Goal: Task Accomplishment & Management: Manage account settings

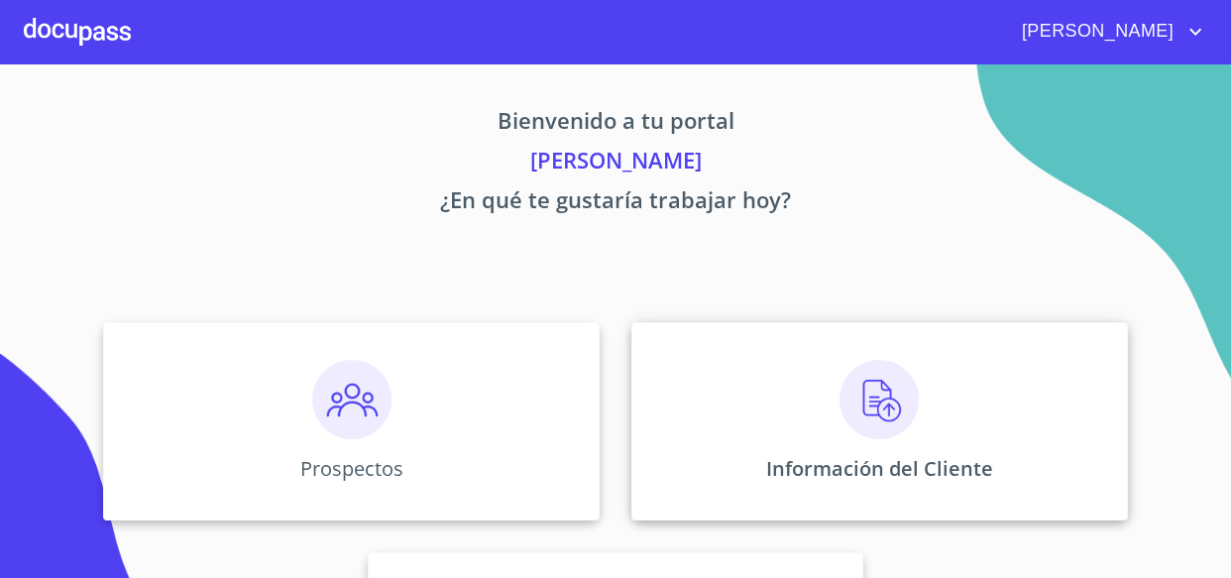
click at [865, 401] on img at bounding box center [879, 399] width 79 height 79
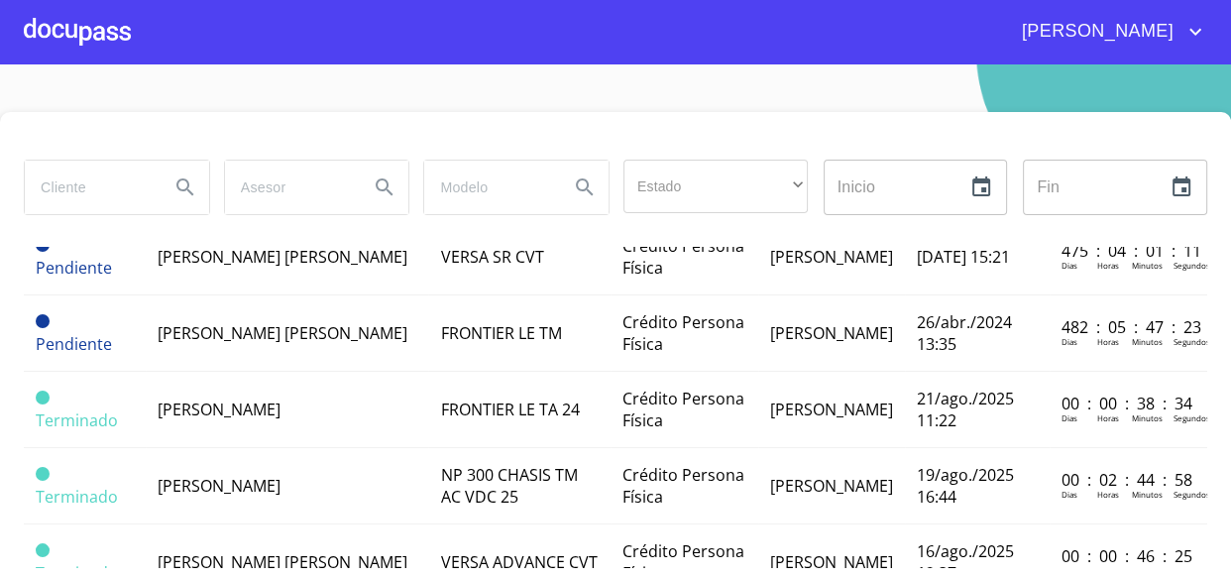
scroll to position [1674, 0]
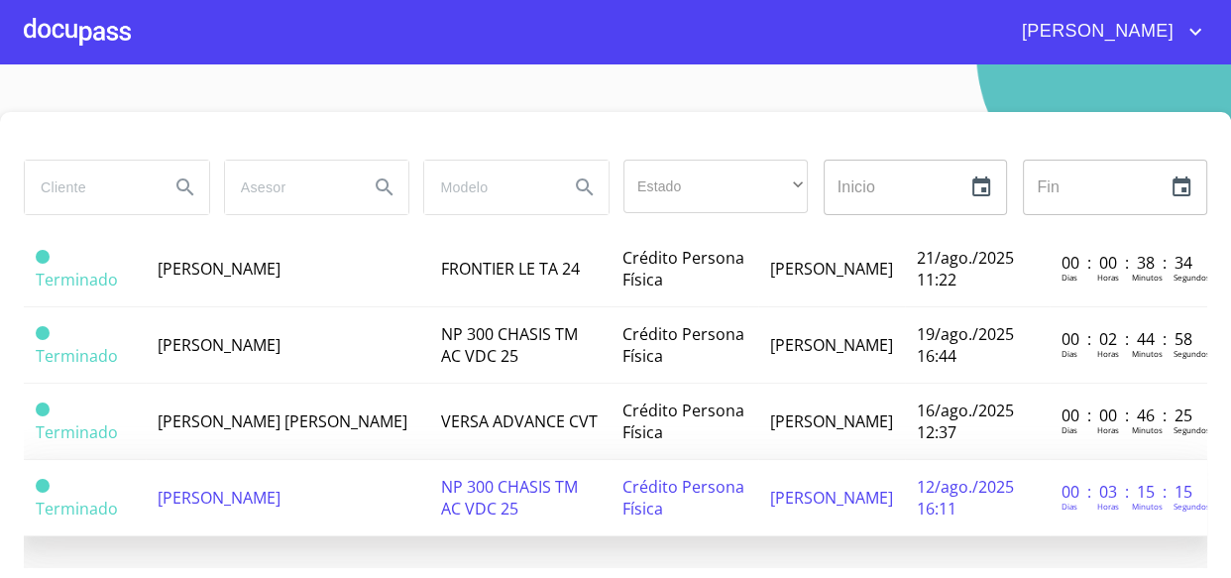
click at [335, 478] on td "[PERSON_NAME]" at bounding box center [288, 498] width 284 height 76
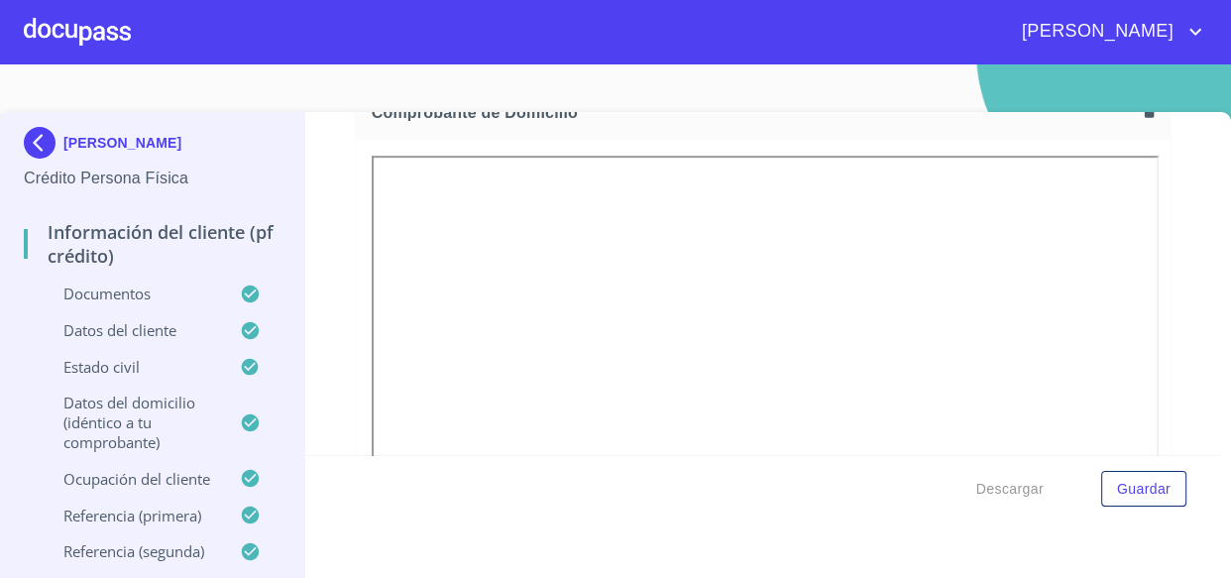
scroll to position [1171, 0]
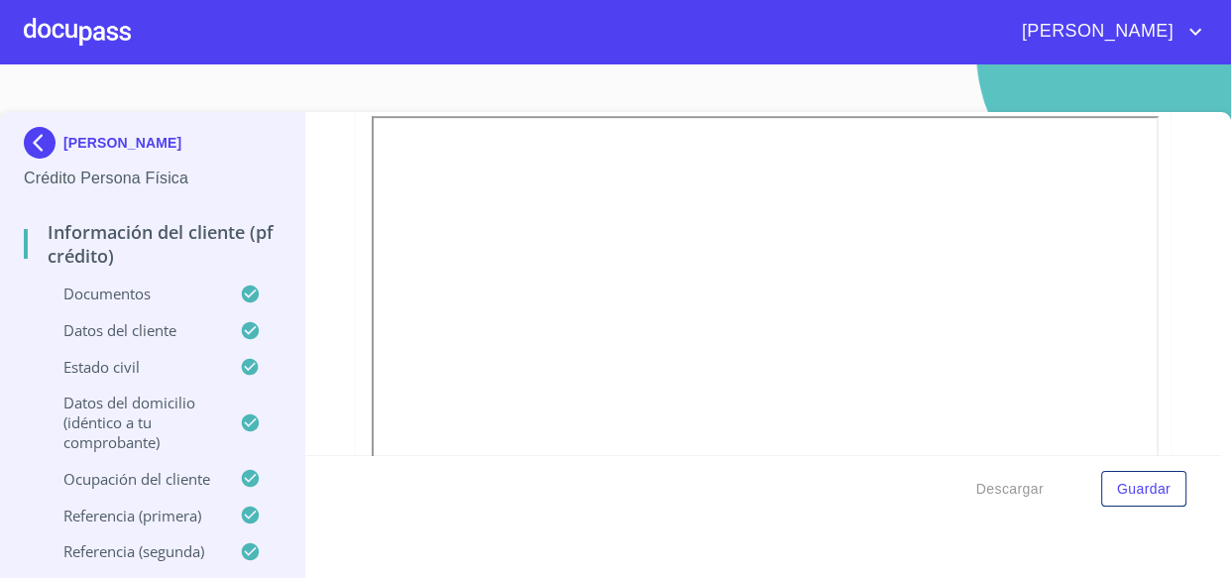
click at [36, 141] on img at bounding box center [44, 143] width 40 height 32
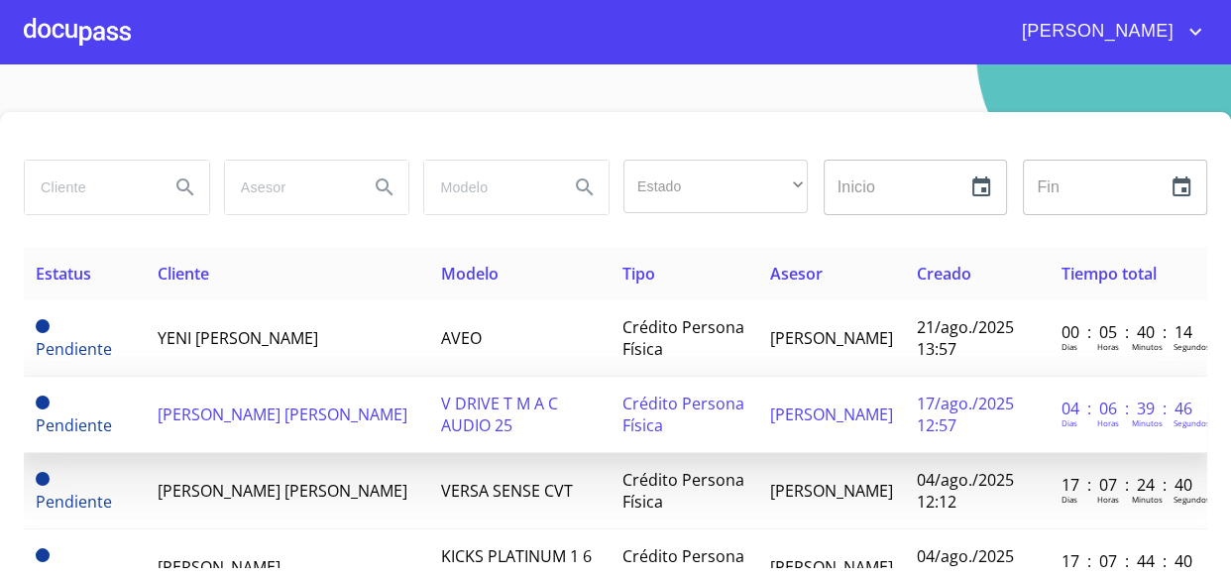
click at [235, 411] on span "[PERSON_NAME] [PERSON_NAME]" at bounding box center [283, 414] width 250 height 22
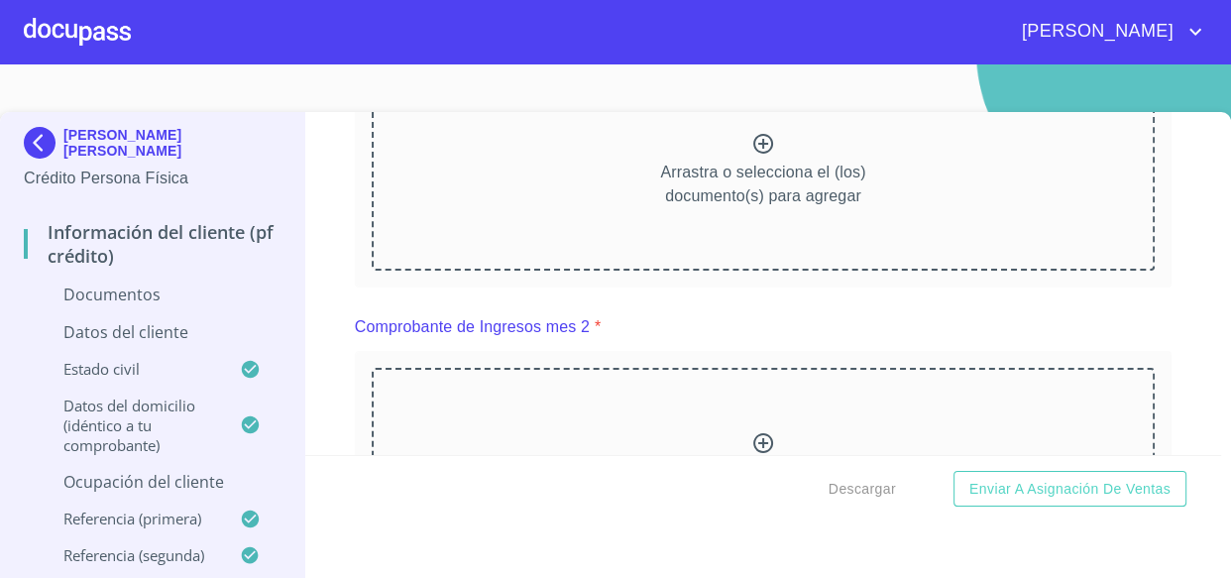
scroll to position [991, 0]
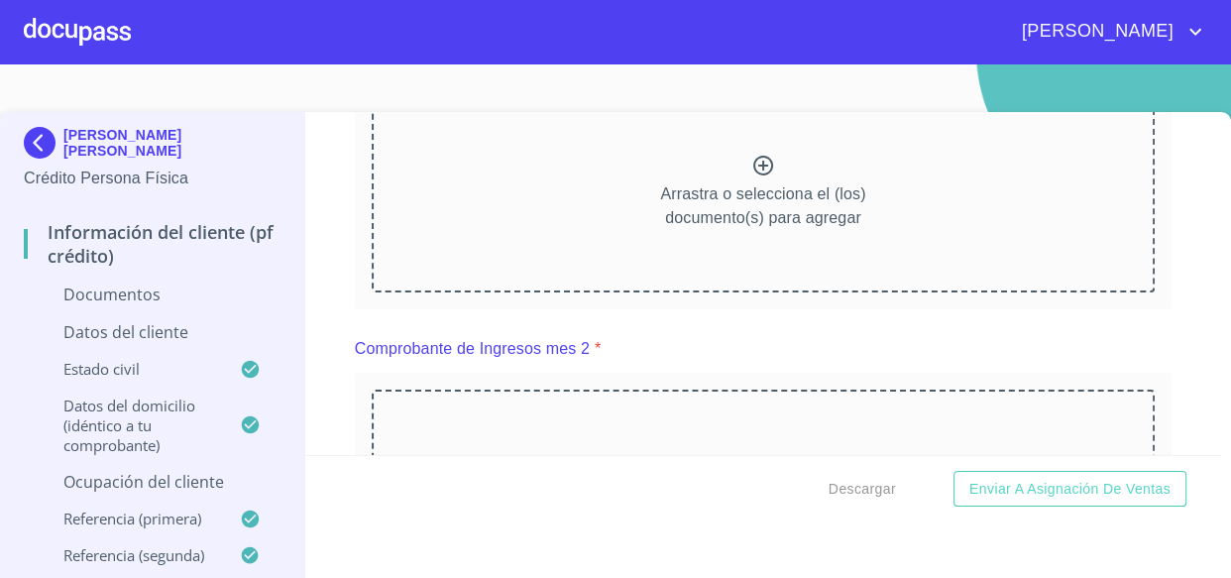
click at [345, 231] on div "Información del cliente (PF crédito) Documentos Documento de identificación.   …" at bounding box center [763, 283] width 916 height 343
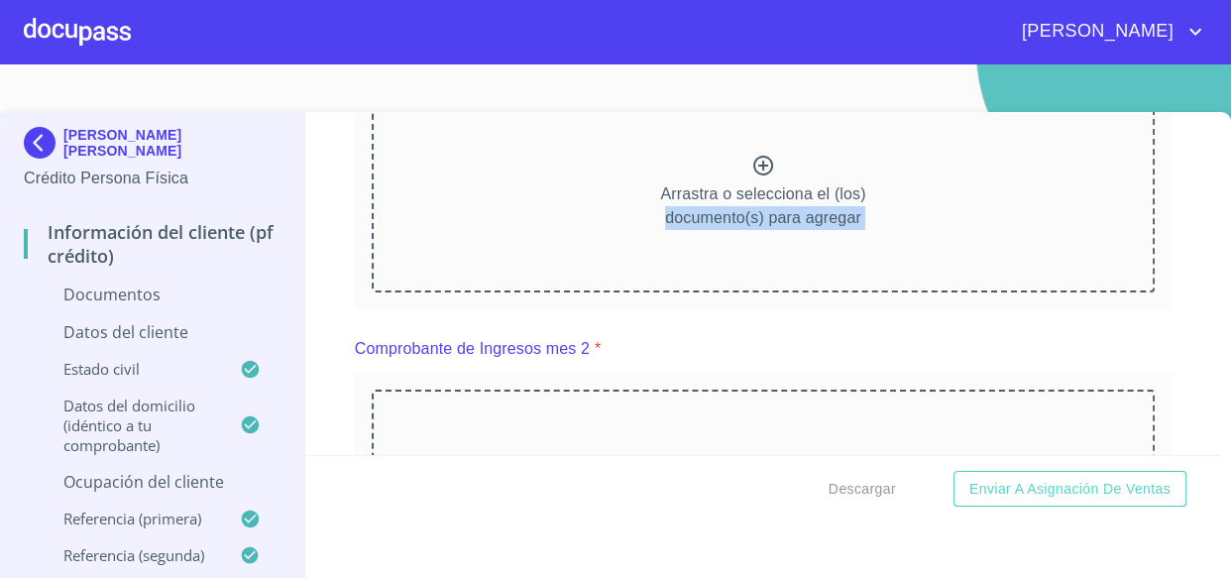
click at [345, 231] on div "Información del cliente (PF crédito) Documentos Documento de identificación.   …" at bounding box center [763, 283] width 916 height 343
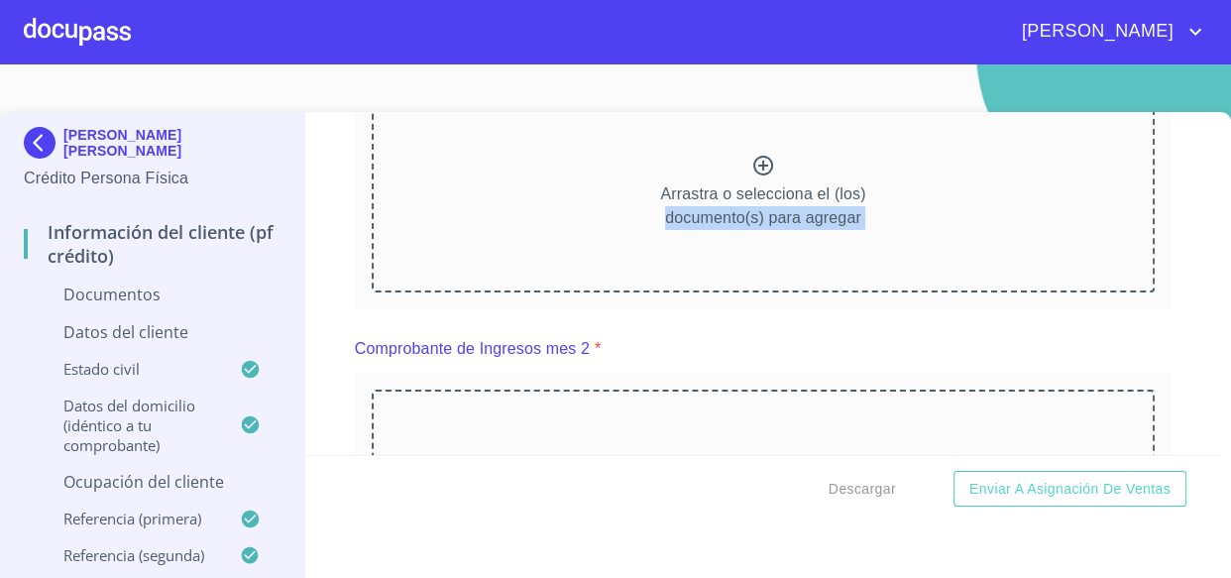
click at [345, 231] on div "Información del cliente (PF crédito) Documentos Documento de identificación.   …" at bounding box center [763, 283] width 916 height 343
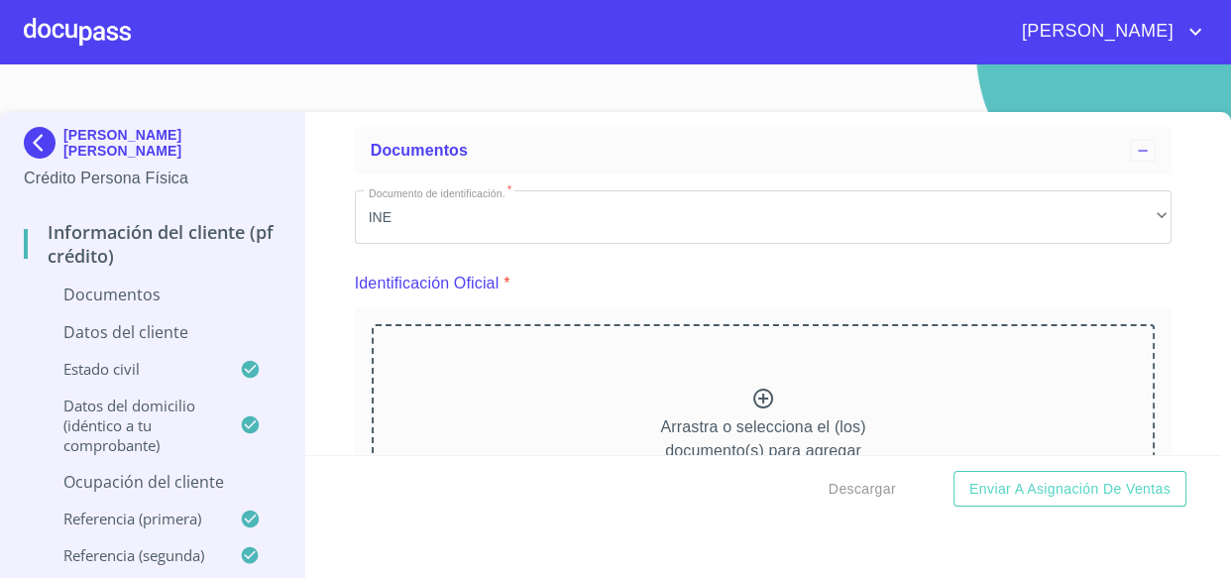
scroll to position [540, 0]
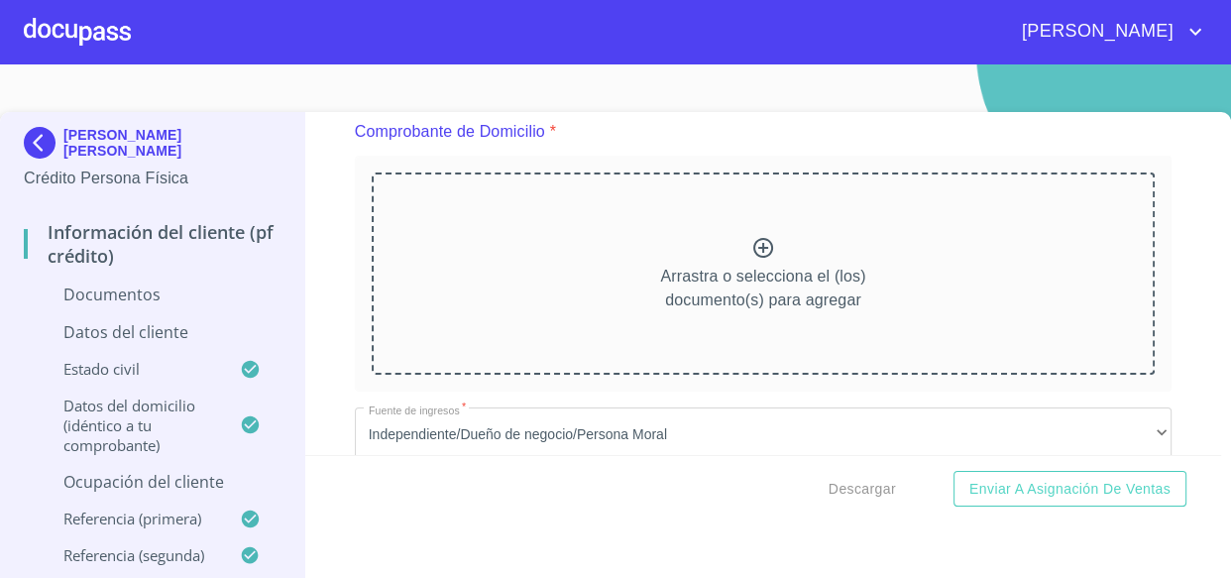
click at [751, 247] on icon at bounding box center [763, 248] width 24 height 24
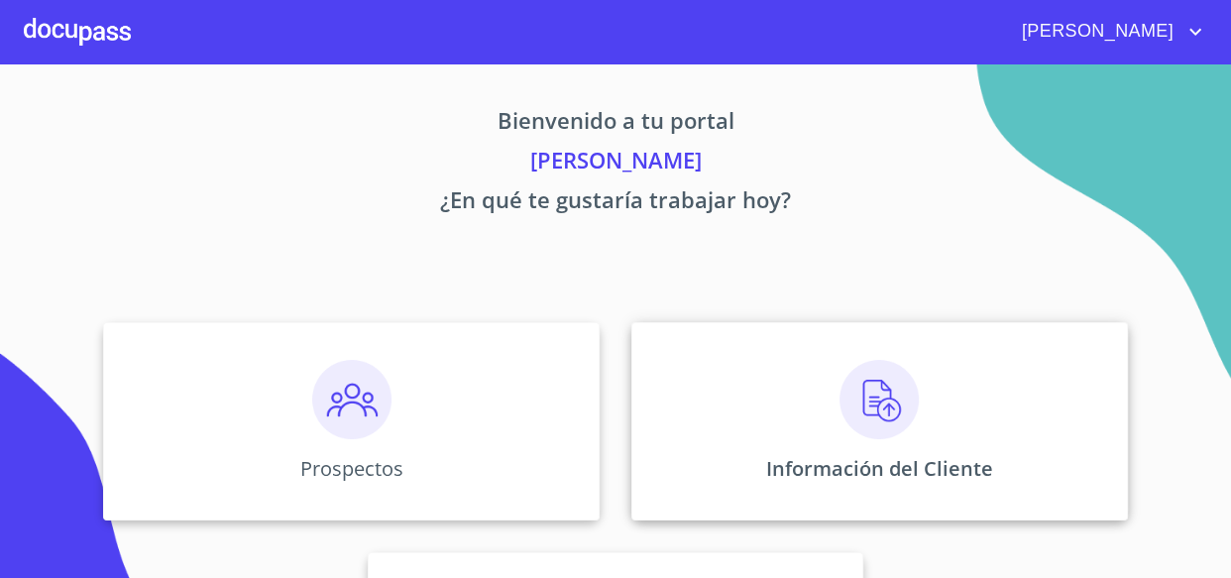
click at [875, 387] on img at bounding box center [879, 399] width 79 height 79
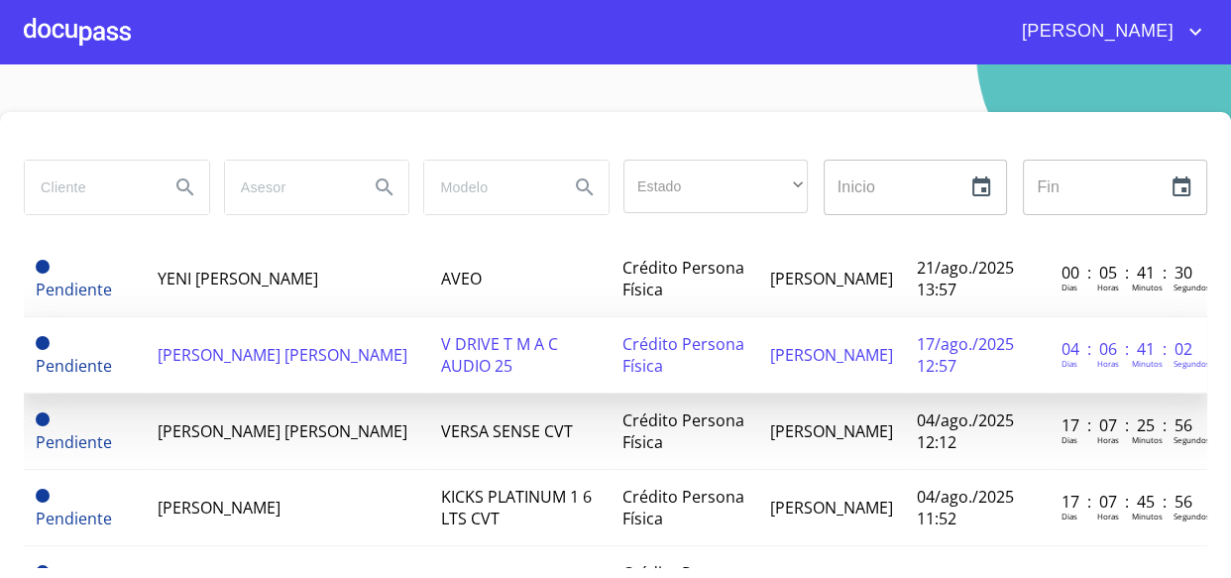
scroll to position [89, 0]
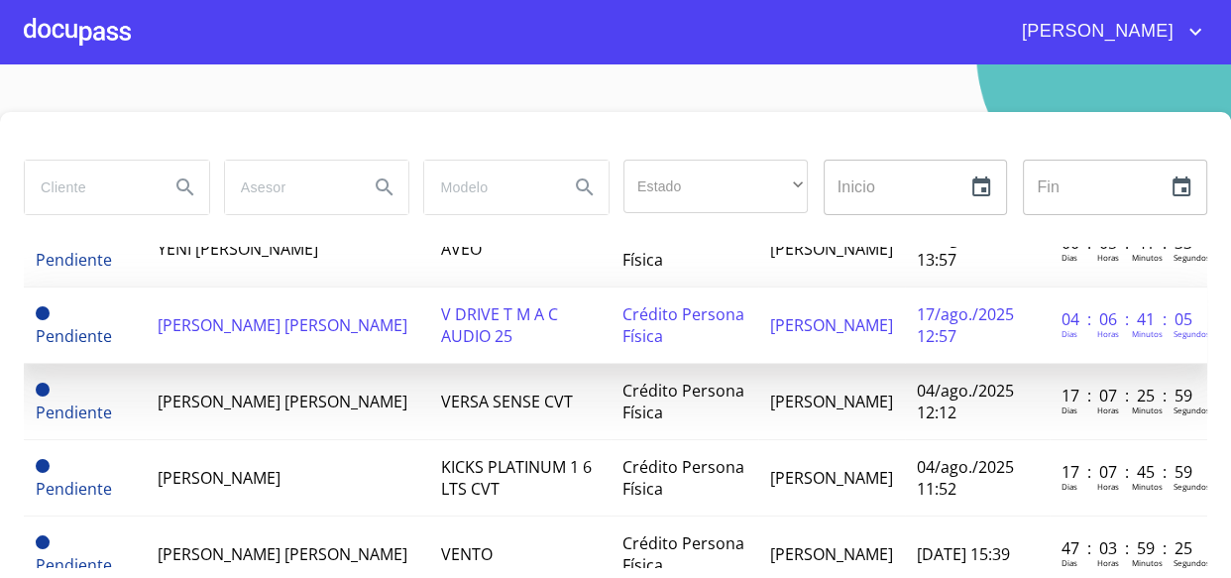
click at [215, 314] on span "[PERSON_NAME] [PERSON_NAME]" at bounding box center [283, 325] width 250 height 22
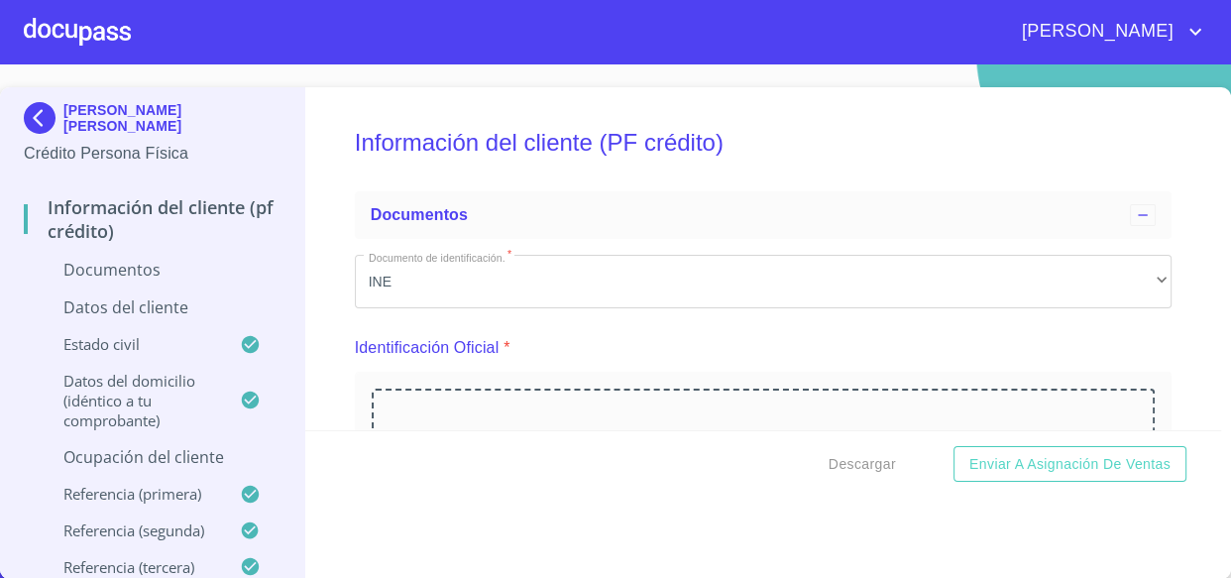
scroll to position [270, 0]
